Goal: Transaction & Acquisition: Purchase product/service

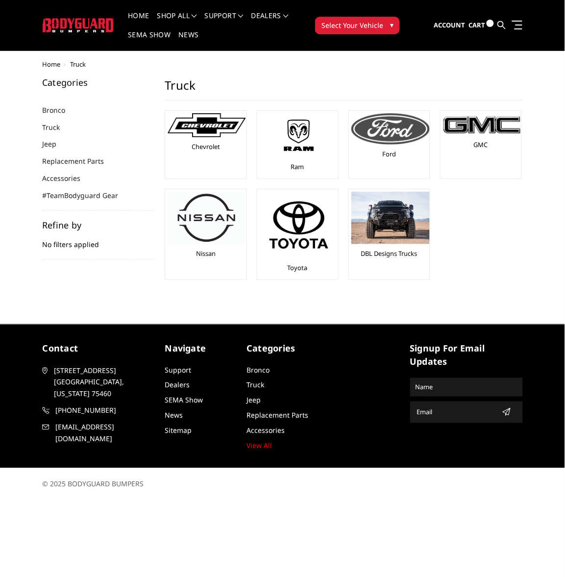
click at [382, 145] on img at bounding box center [390, 128] width 78 height 31
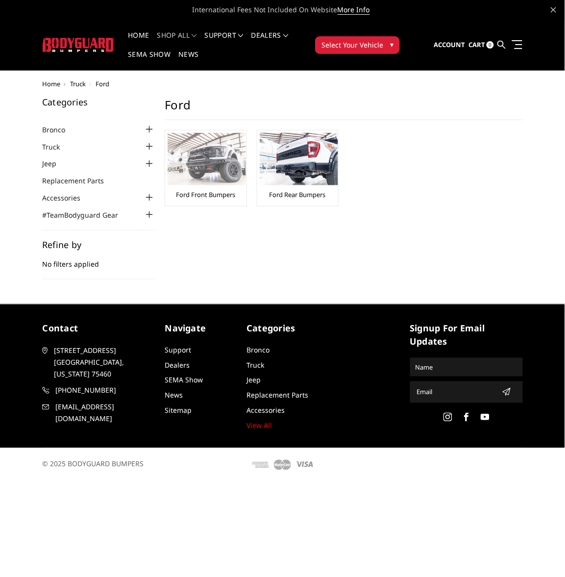
click at [219, 165] on img at bounding box center [207, 159] width 78 height 52
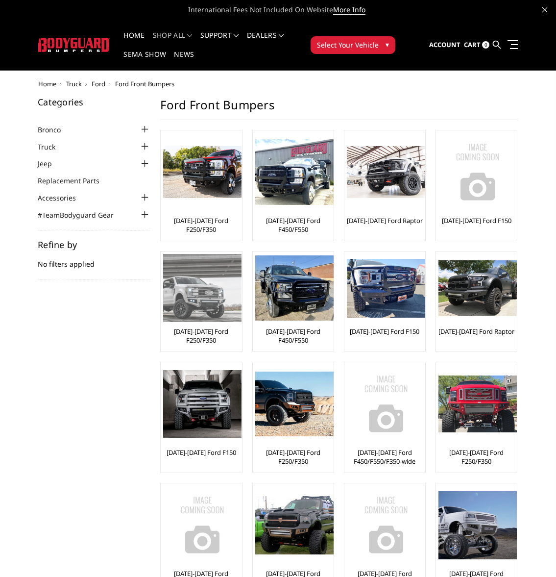
click at [197, 307] on img at bounding box center [202, 288] width 78 height 68
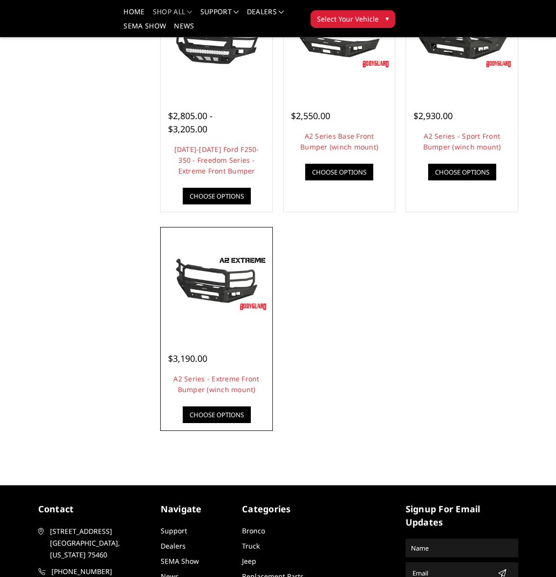
scroll to position [726, 0]
